Goal: Task Accomplishment & Management: Use online tool/utility

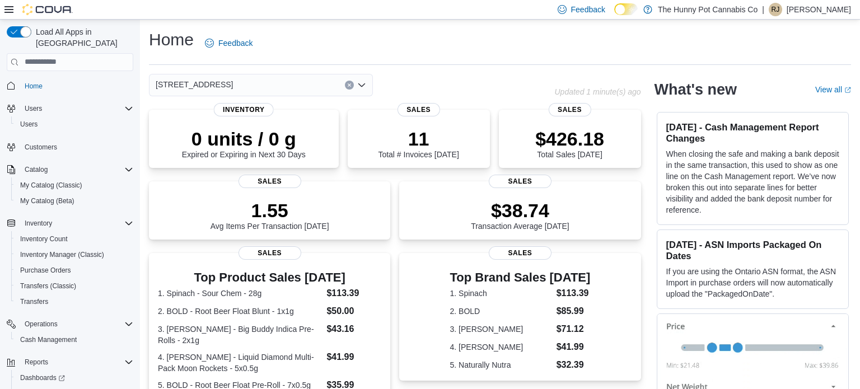
click at [347, 83] on icon "Clear input" at bounding box center [349, 85] width 4 height 4
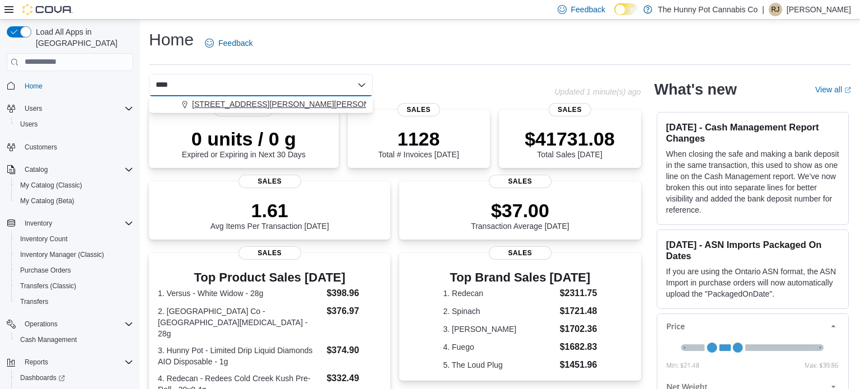
type input "****"
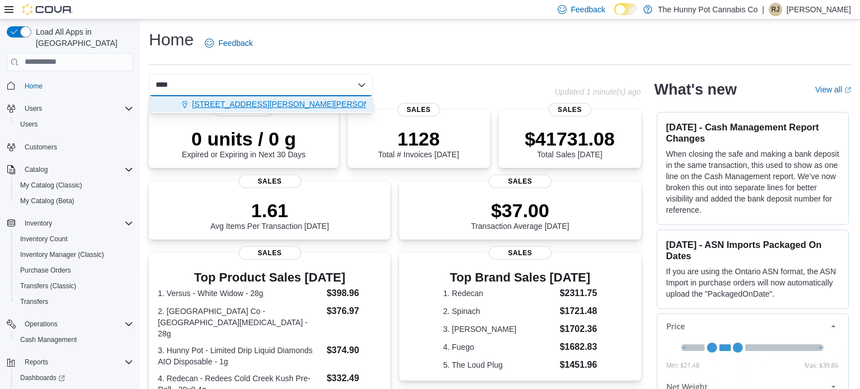
click at [230, 109] on span "[STREET_ADDRESS][PERSON_NAME][PERSON_NAME]" at bounding box center [295, 104] width 207 height 11
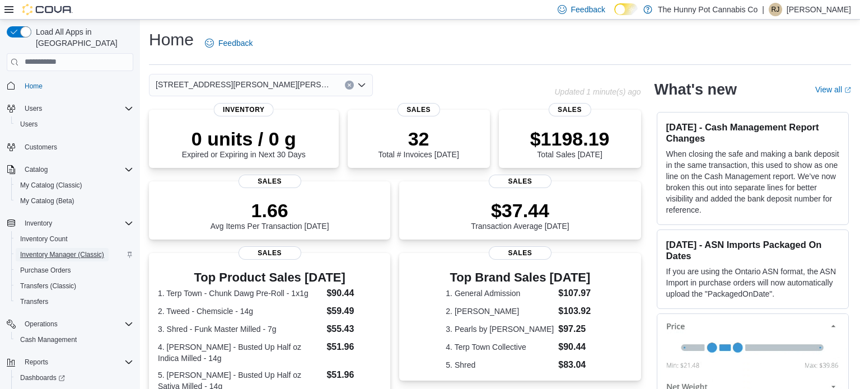
click at [38, 250] on span "Inventory Manager (Classic)" at bounding box center [62, 254] width 84 height 9
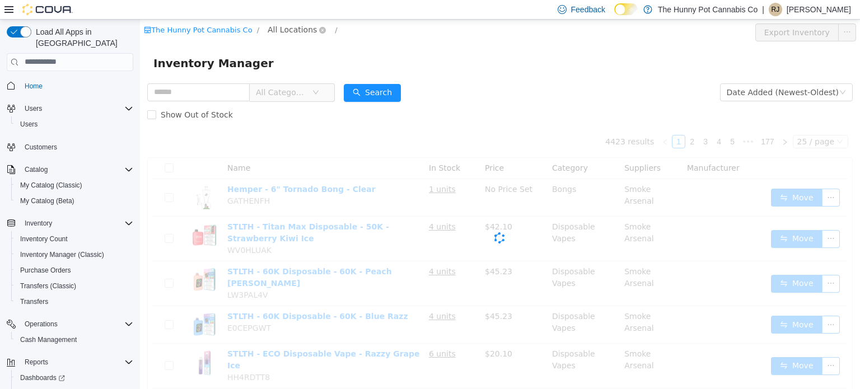
click at [291, 30] on span "All Locations" at bounding box center [292, 29] width 49 height 12
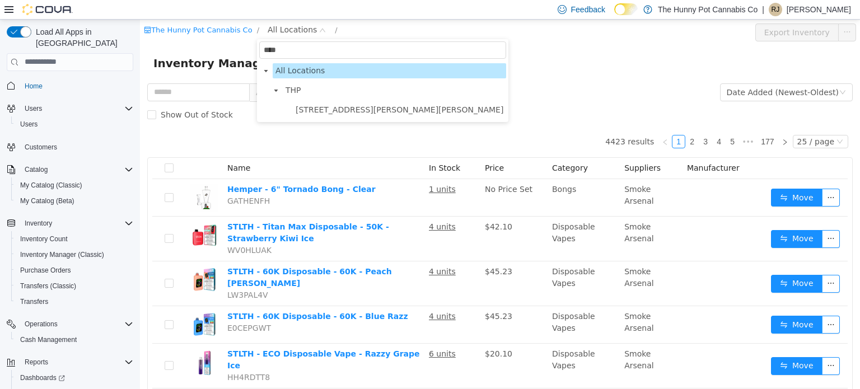
type input "****"
click at [303, 106] on span "[STREET_ADDRESS][PERSON_NAME][PERSON_NAME]" at bounding box center [400, 109] width 208 height 9
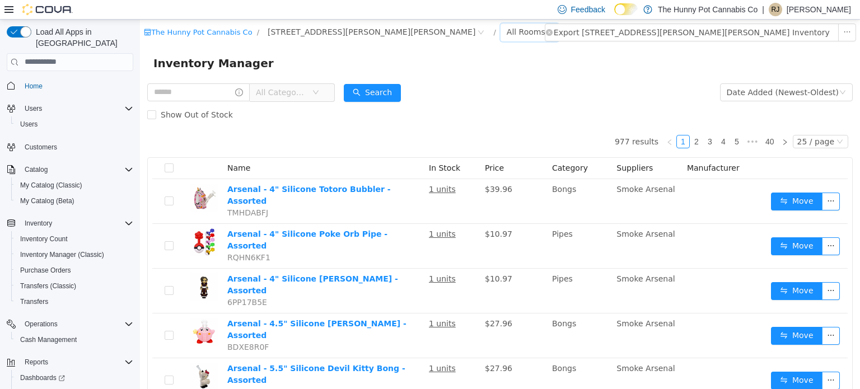
click at [507, 30] on div "All Rooms" at bounding box center [526, 31] width 39 height 17
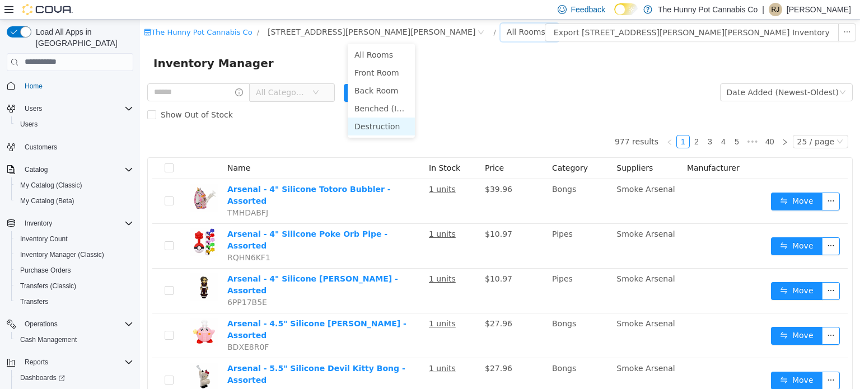
click at [374, 119] on li "Destruction" at bounding box center [381, 126] width 67 height 18
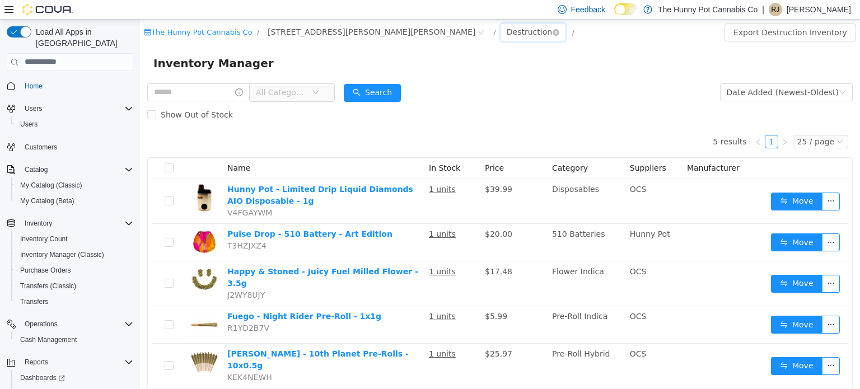
click at [507, 31] on div "Destruction" at bounding box center [529, 31] width 45 height 17
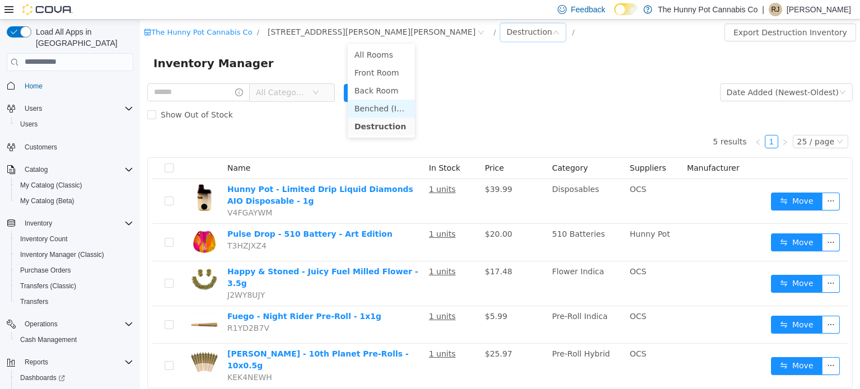
click at [376, 104] on li "Benched (Inactive)" at bounding box center [381, 108] width 67 height 18
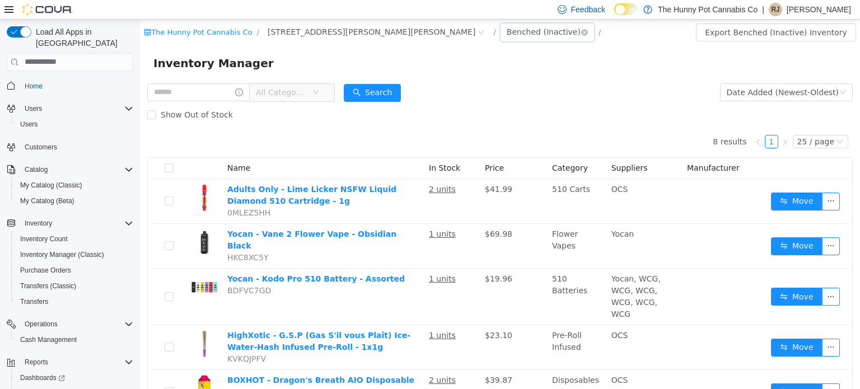
click at [500, 40] on div "Benched (Inactive)" at bounding box center [546, 32] width 93 height 18
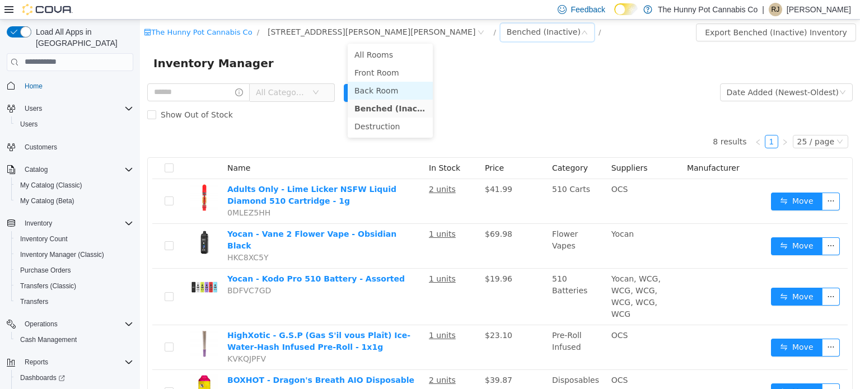
click at [381, 92] on li "Back Room" at bounding box center [390, 90] width 85 height 18
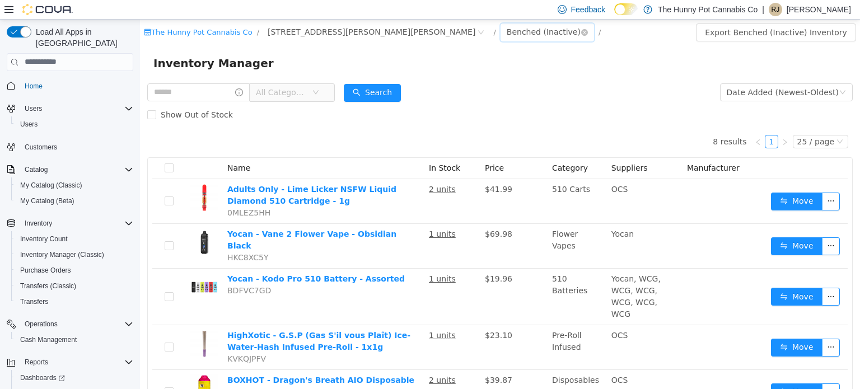
click at [507, 35] on div "Benched (Inactive)" at bounding box center [544, 31] width 74 height 17
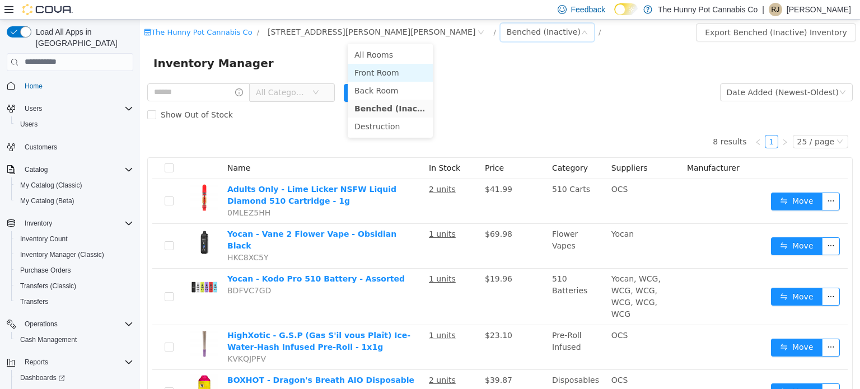
click at [375, 74] on li "Front Room" at bounding box center [390, 72] width 85 height 18
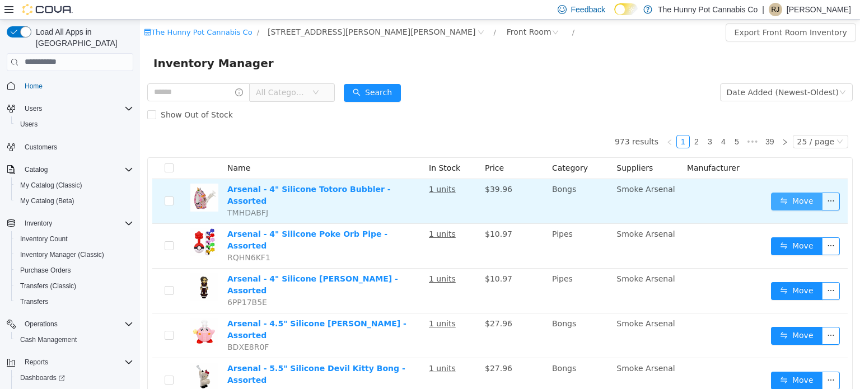
click at [792, 202] on button "Move" at bounding box center [797, 201] width 52 height 18
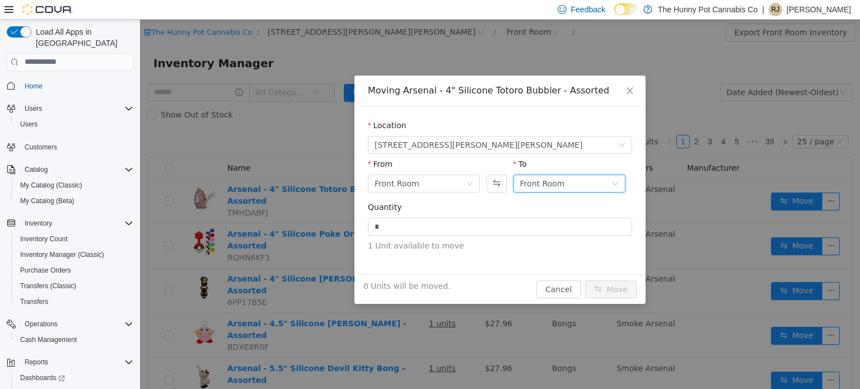
click at [531, 182] on div "Front Room" at bounding box center [542, 183] width 45 height 17
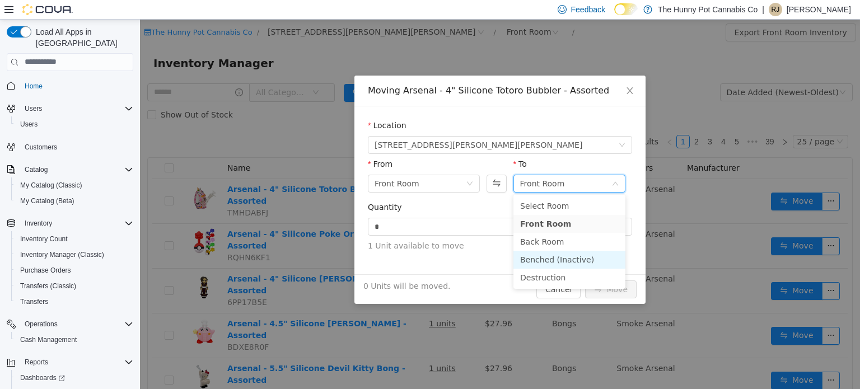
click at [537, 261] on li "Benched (Inactive)" at bounding box center [569, 259] width 112 height 18
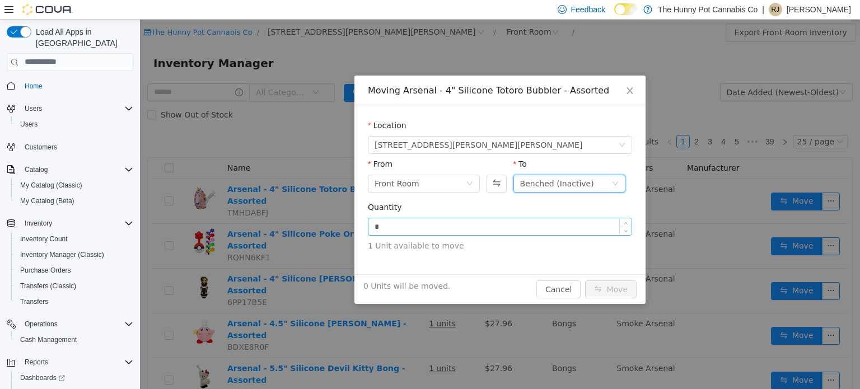
click at [499, 228] on input "*" at bounding box center [499, 226] width 263 height 17
type input "**"
click at [633, 86] on icon "icon: close" at bounding box center [629, 90] width 9 height 9
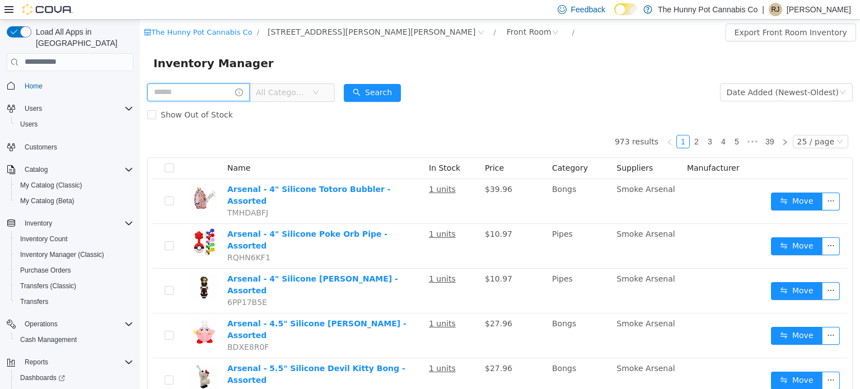
click at [227, 86] on input "text" at bounding box center [198, 92] width 102 height 18
type input "**********"
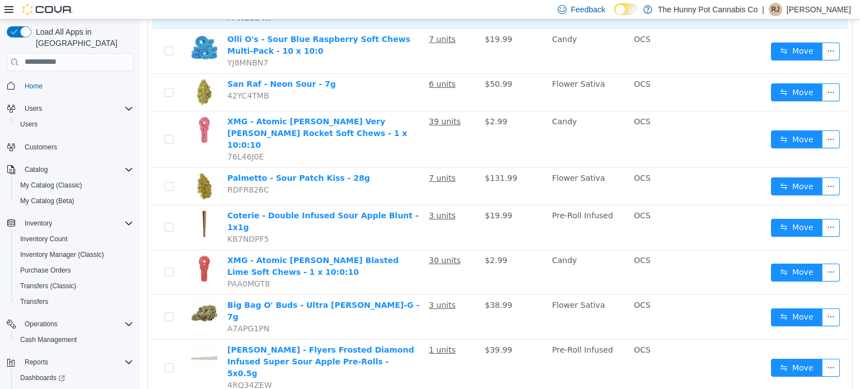
scroll to position [263, 0]
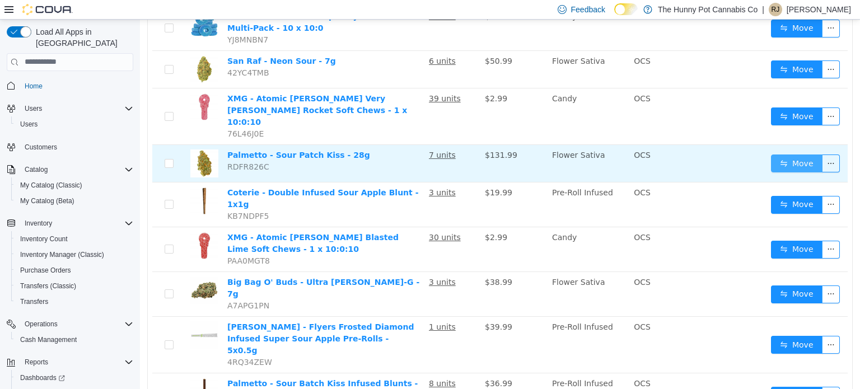
click at [785, 154] on button "Move" at bounding box center [797, 163] width 52 height 18
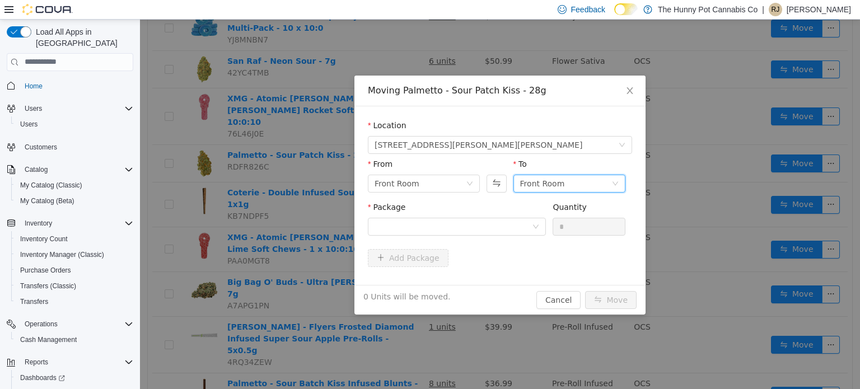
click at [537, 189] on div "Front Room" at bounding box center [542, 183] width 45 height 17
click at [427, 222] on div at bounding box center [453, 226] width 157 height 17
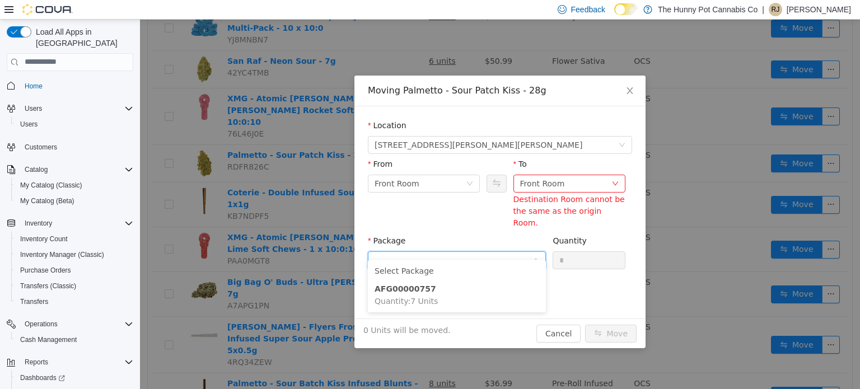
click at [363, 36] on div "Moving Palmetto - Sour Patch Kiss - 28g Location [STREET_ADDRESS][PERSON_NAME][…" at bounding box center [500, 203] width 720 height 369
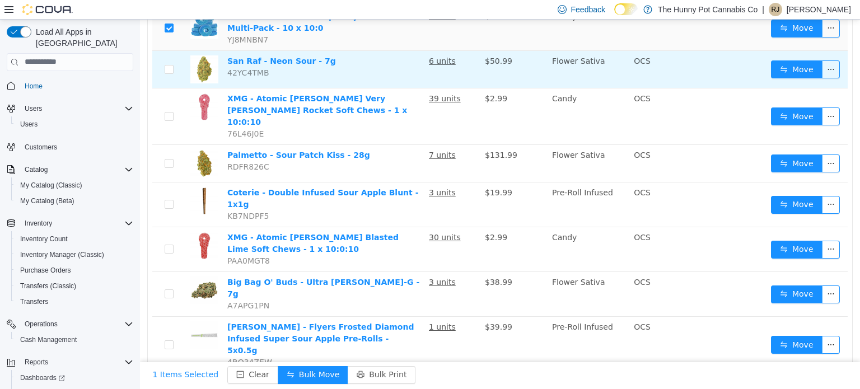
click at [169, 60] on td at bounding box center [169, 69] width 34 height 38
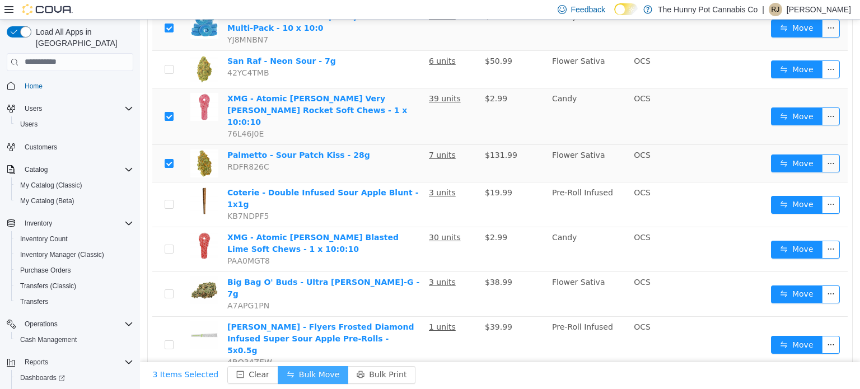
click at [289, 371] on button "Bulk Move" at bounding box center [313, 375] width 71 height 18
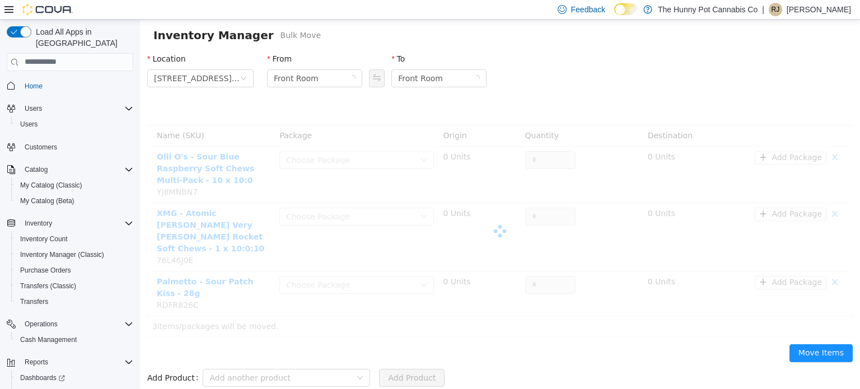
scroll to position [8, 0]
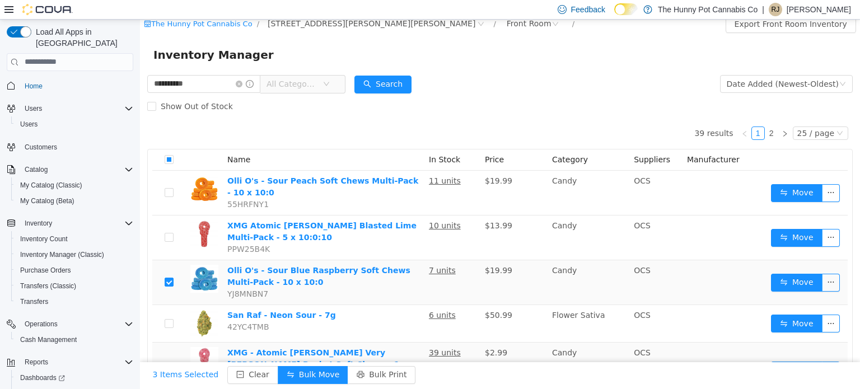
click at [806, 10] on p "[PERSON_NAME]" at bounding box center [819, 9] width 64 height 13
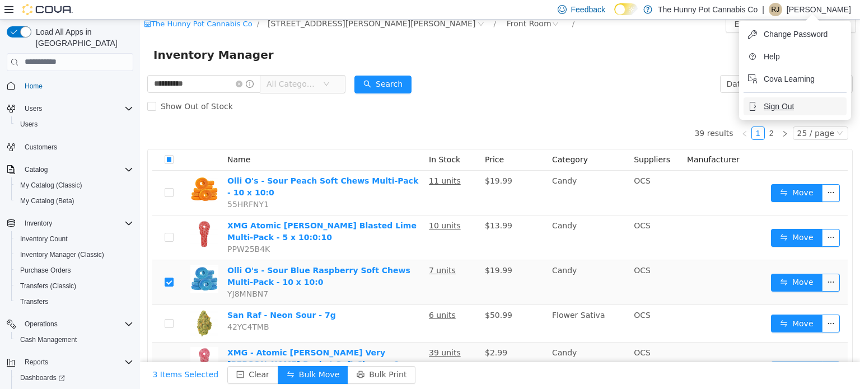
click at [783, 106] on span "Sign Out" at bounding box center [779, 106] width 30 height 11
